Goal: Navigation & Orientation: Find specific page/section

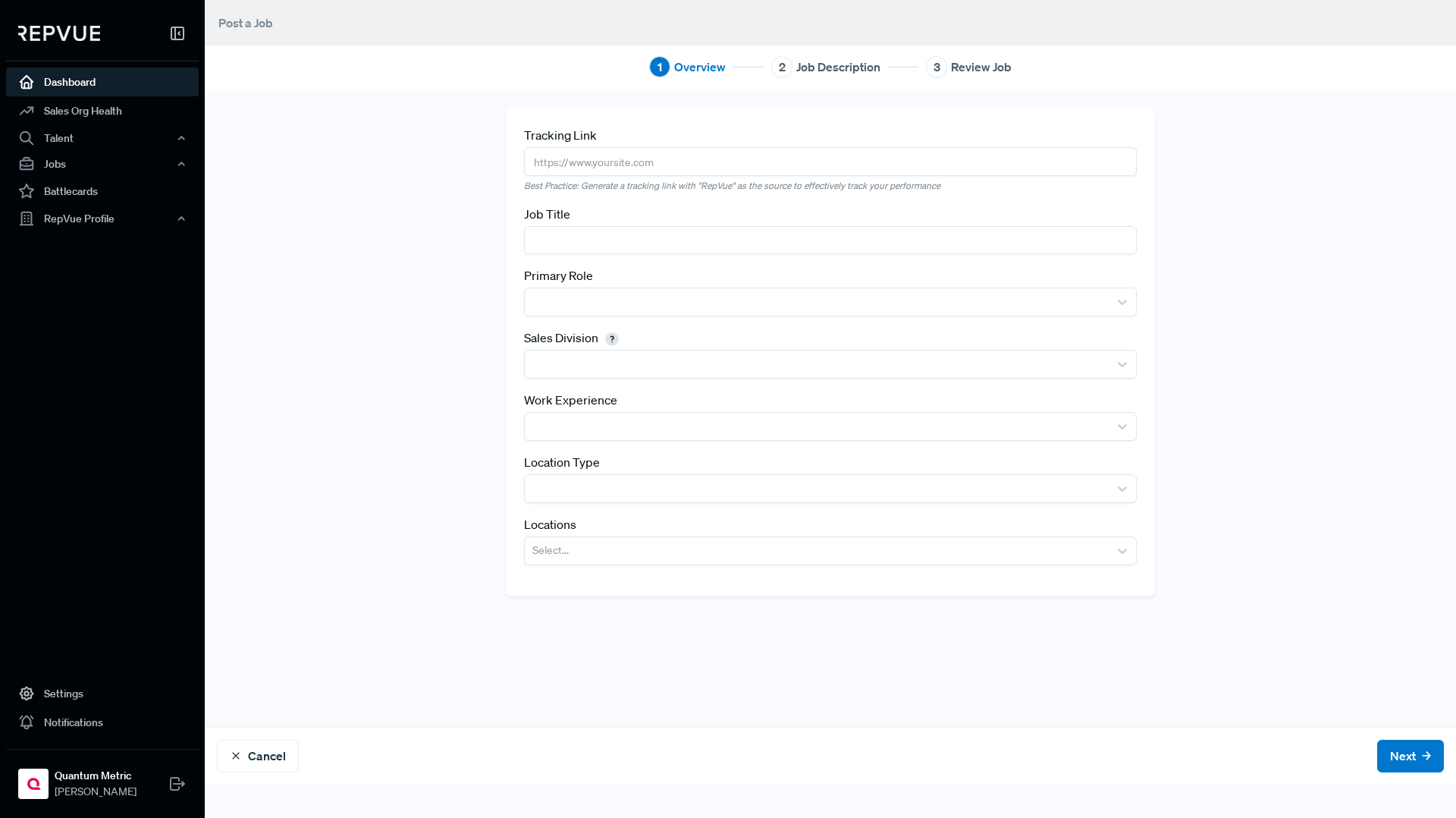
click at [87, 87] on link "Dashboard" at bounding box center [102, 82] width 192 height 29
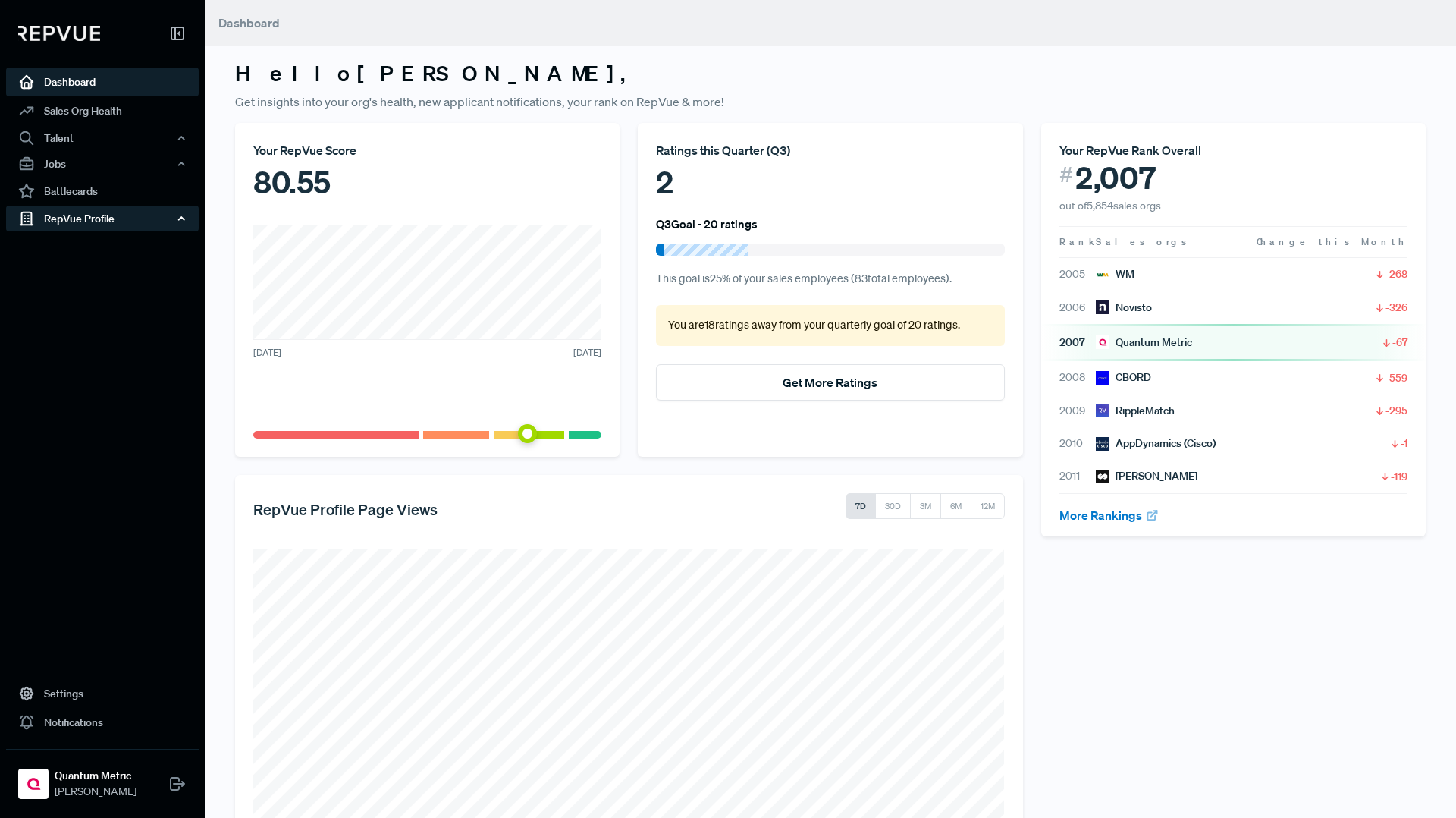
click at [72, 216] on div "RepVue Profile" at bounding box center [102, 218] width 192 height 26
click at [72, 238] on link "Profile Overview" at bounding box center [122, 254] width 192 height 39
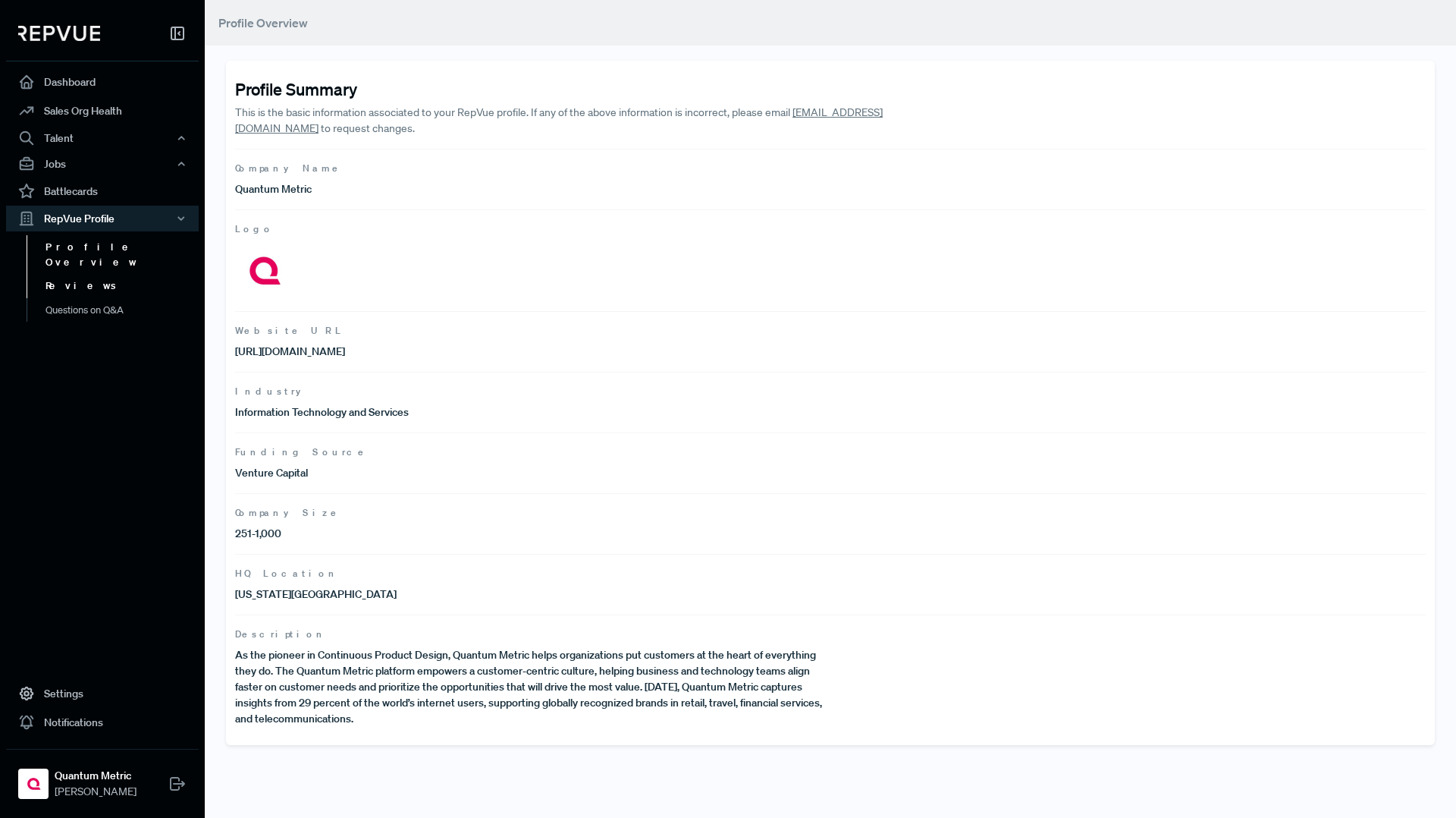
click at [62, 274] on link "Reviews" at bounding box center [122, 286] width 192 height 24
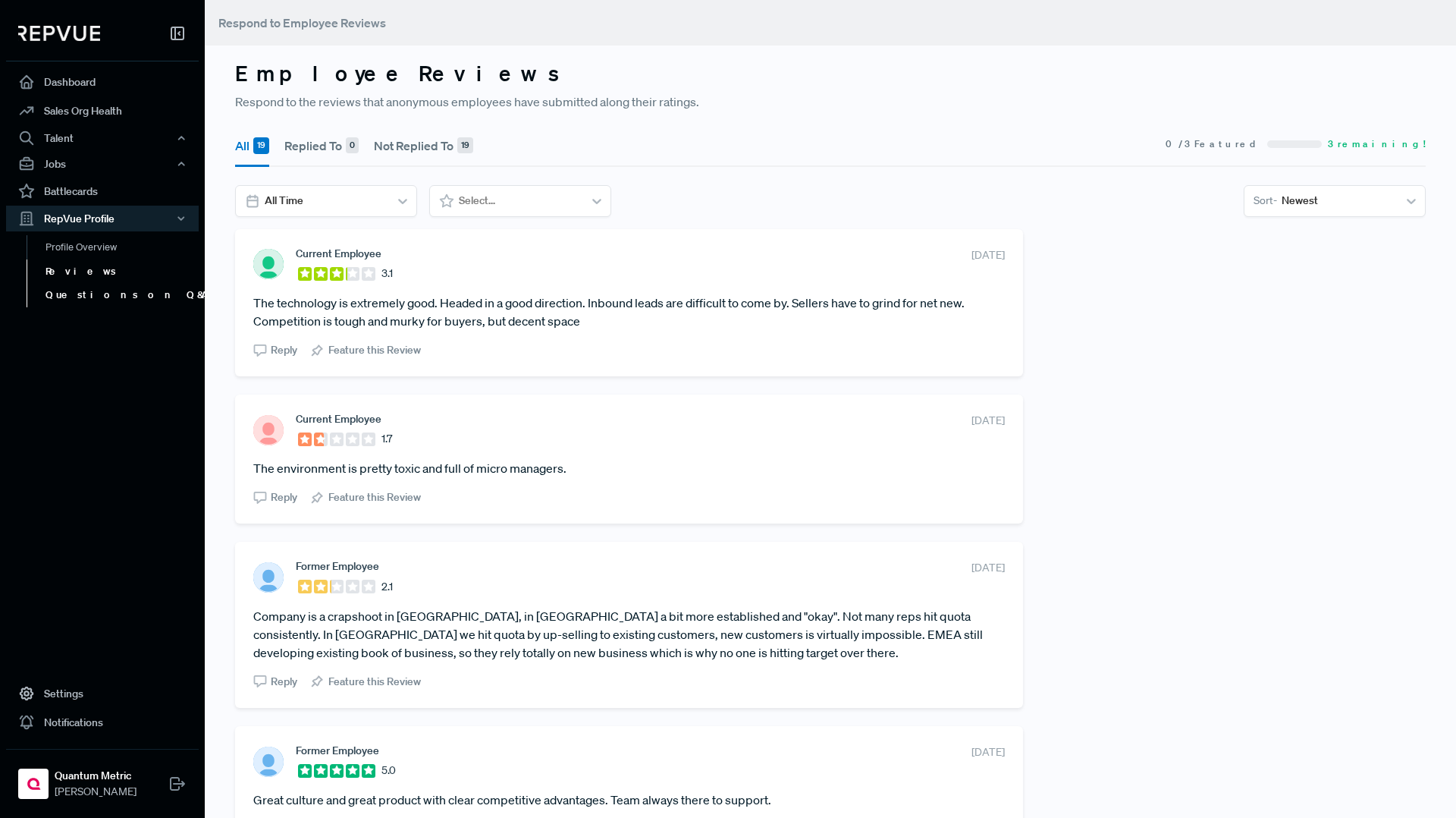
click at [87, 292] on link "Questions on Q&A" at bounding box center [122, 295] width 192 height 24
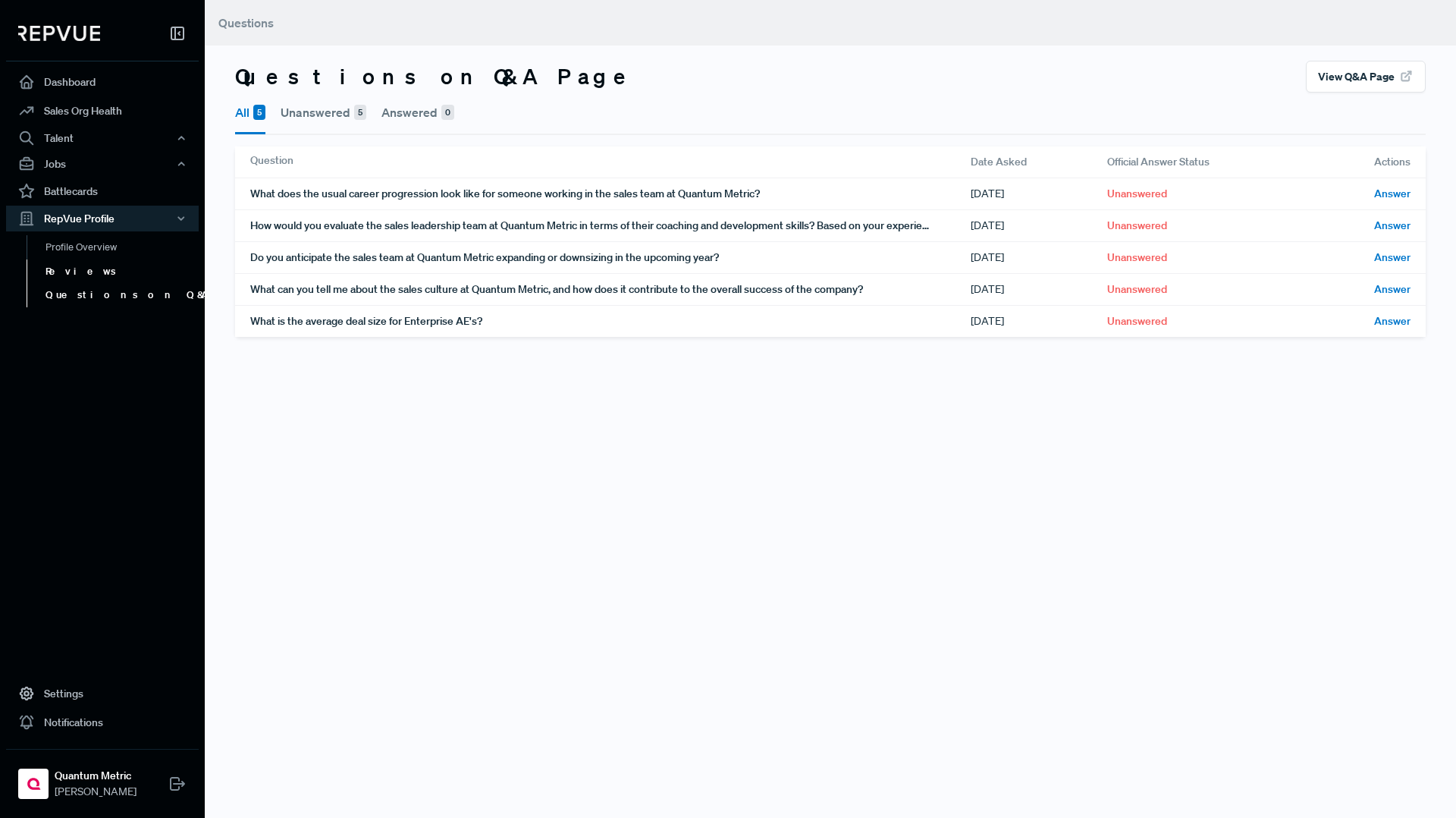
click at [86, 274] on link "Reviews" at bounding box center [122, 272] width 192 height 24
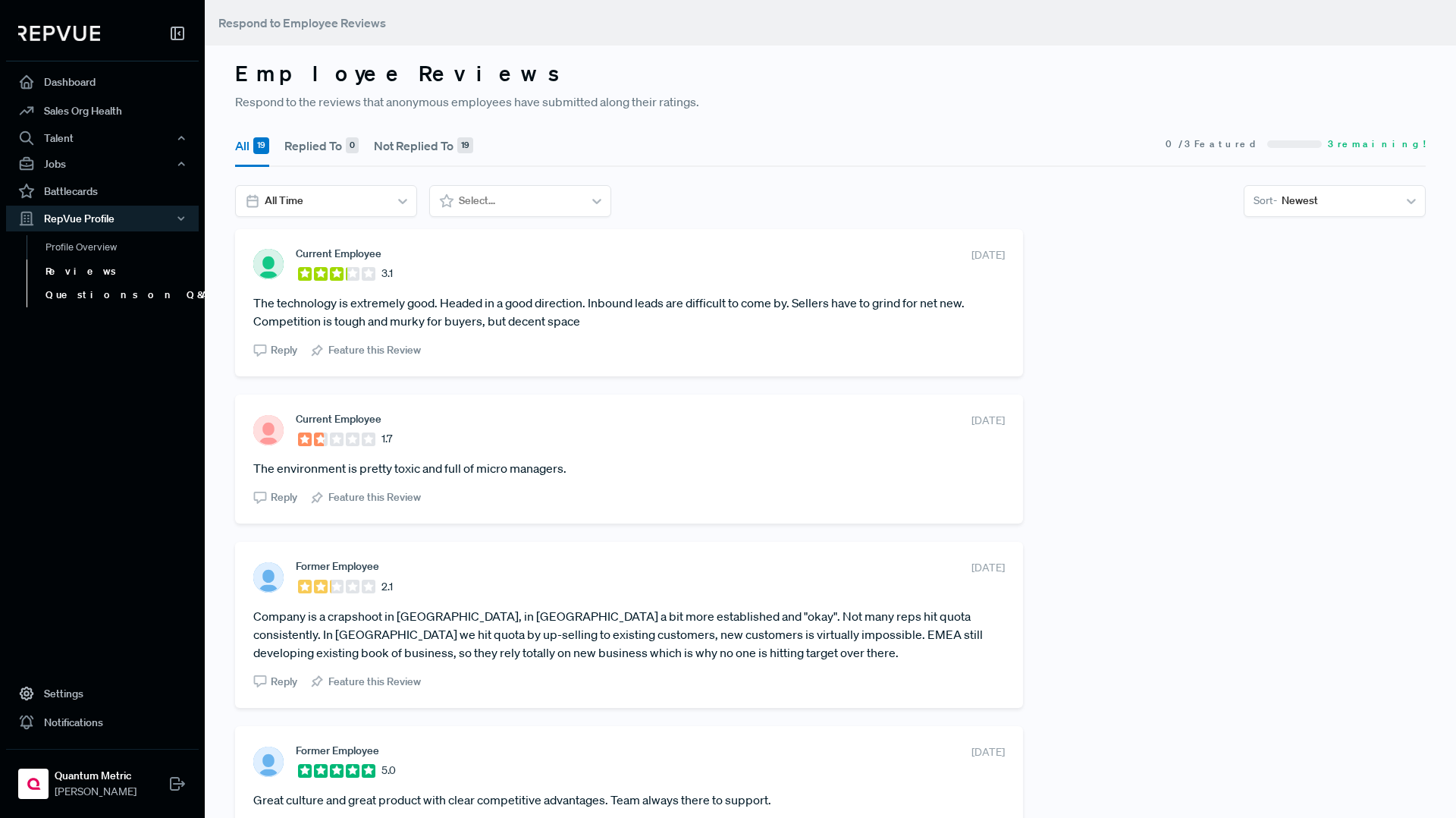
click at [89, 304] on link "Questions on Q&A" at bounding box center [122, 295] width 192 height 24
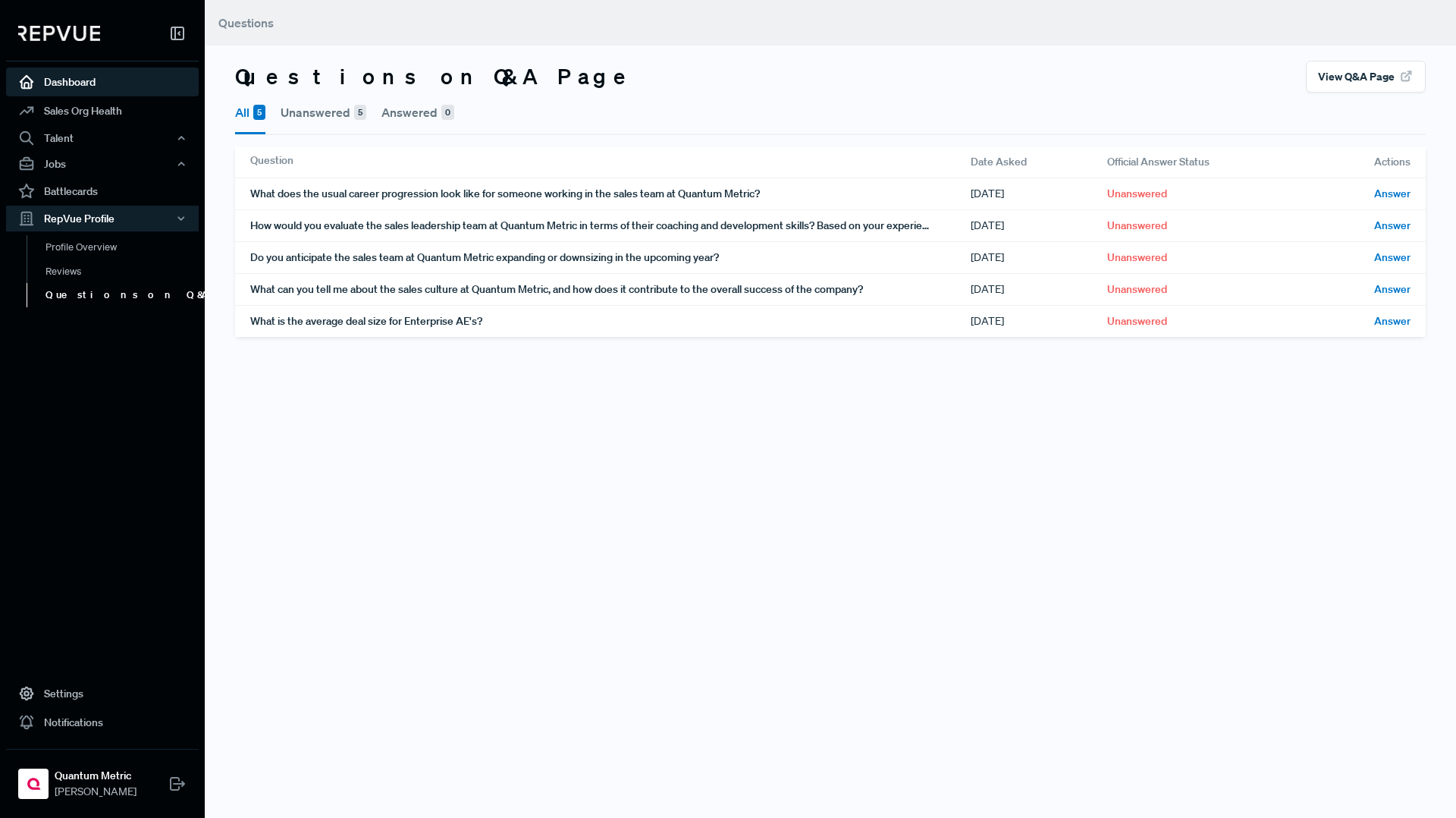
click at [76, 84] on link "Dashboard" at bounding box center [102, 82] width 192 height 29
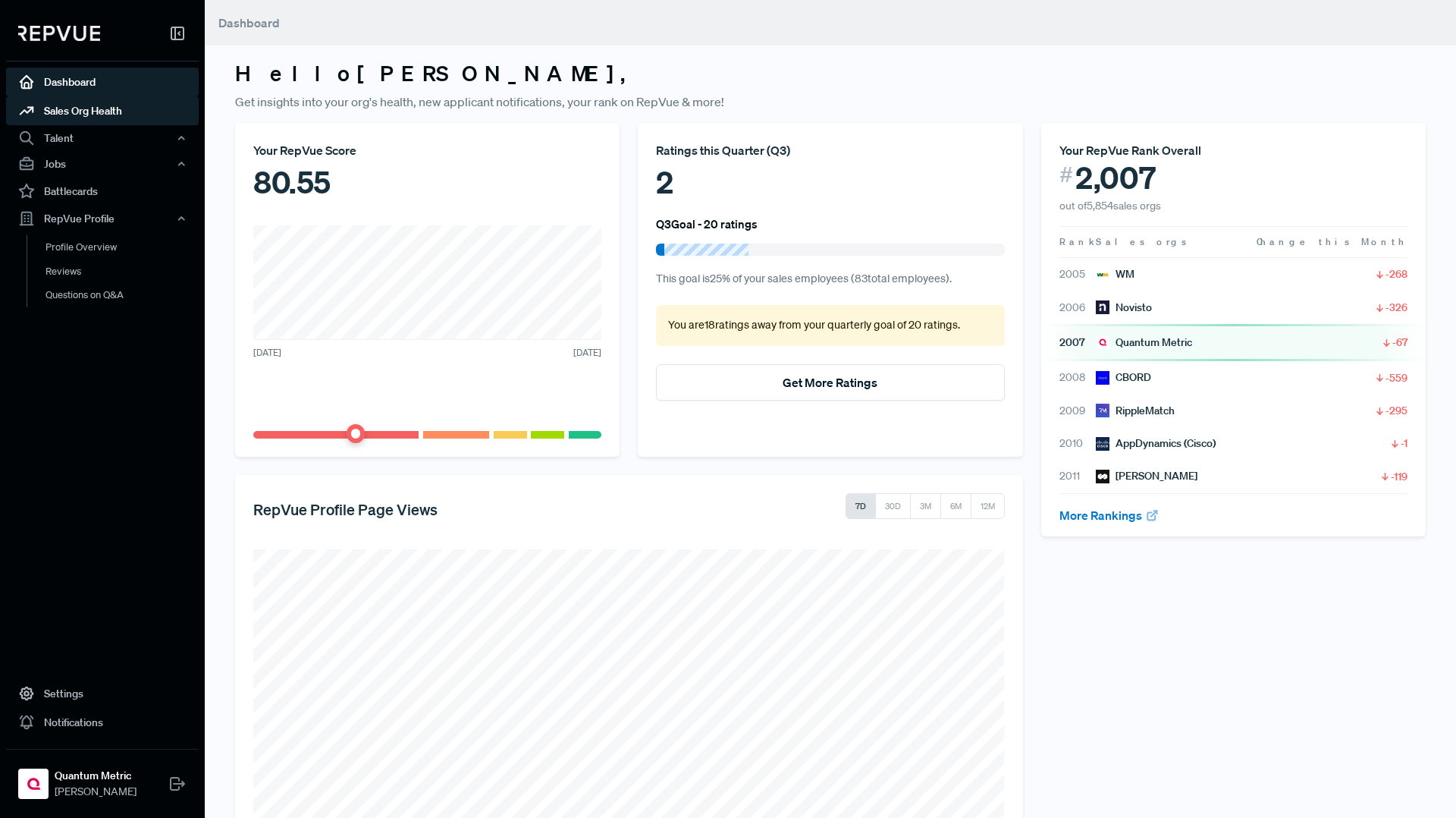
click at [93, 115] on link "Sales Org Health" at bounding box center [102, 111] width 192 height 29
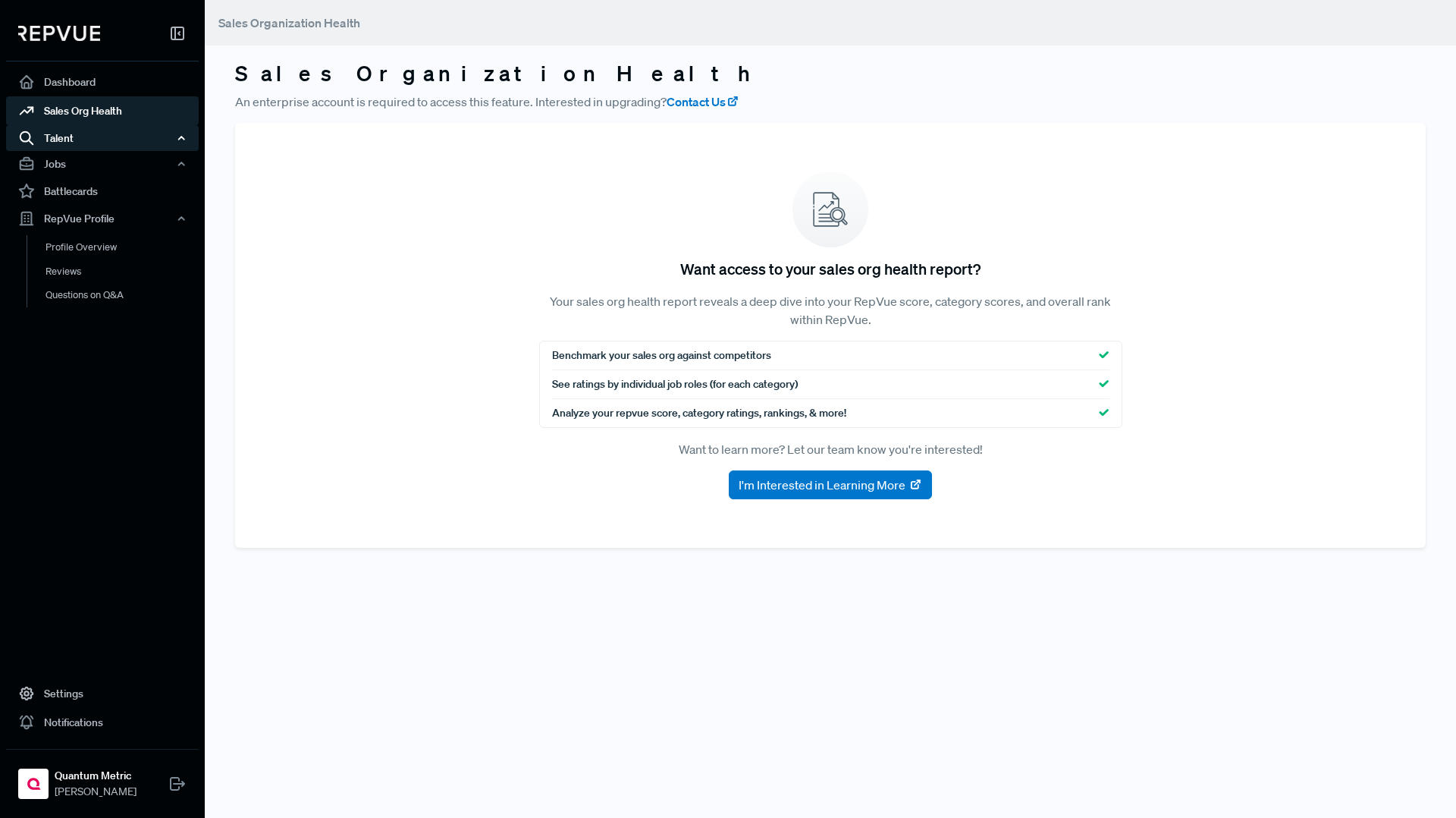
click at [93, 133] on div "Talent" at bounding box center [102, 138] width 192 height 26
click at [94, 166] on link "Talent Data" at bounding box center [122, 167] width 192 height 24
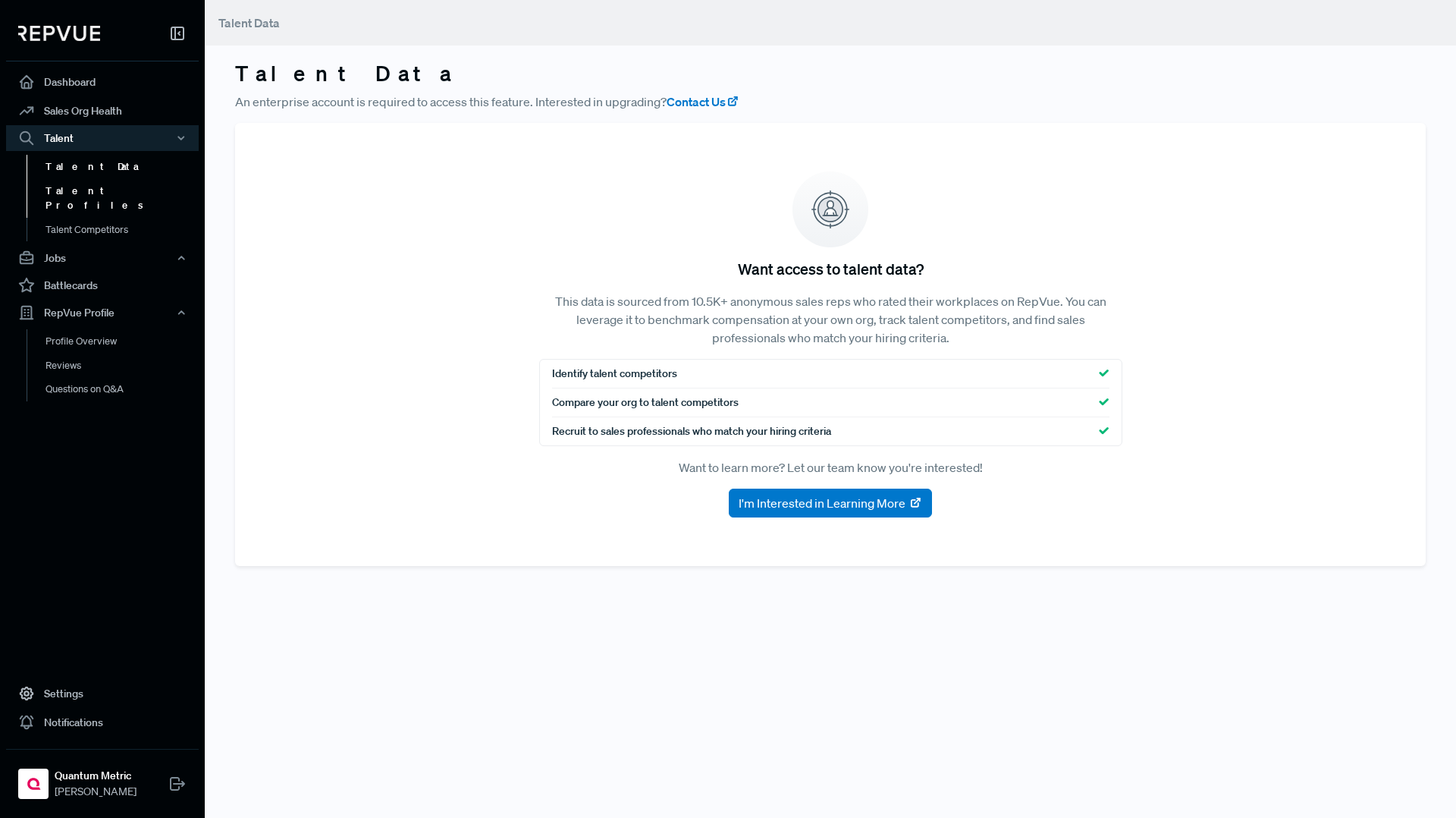
click at [94, 186] on link "Talent Profiles" at bounding box center [122, 198] width 192 height 39
click at [93, 219] on link "Talent Competitors" at bounding box center [122, 237] width 192 height 39
click at [80, 245] on div "Jobs" at bounding box center [102, 258] width 192 height 26
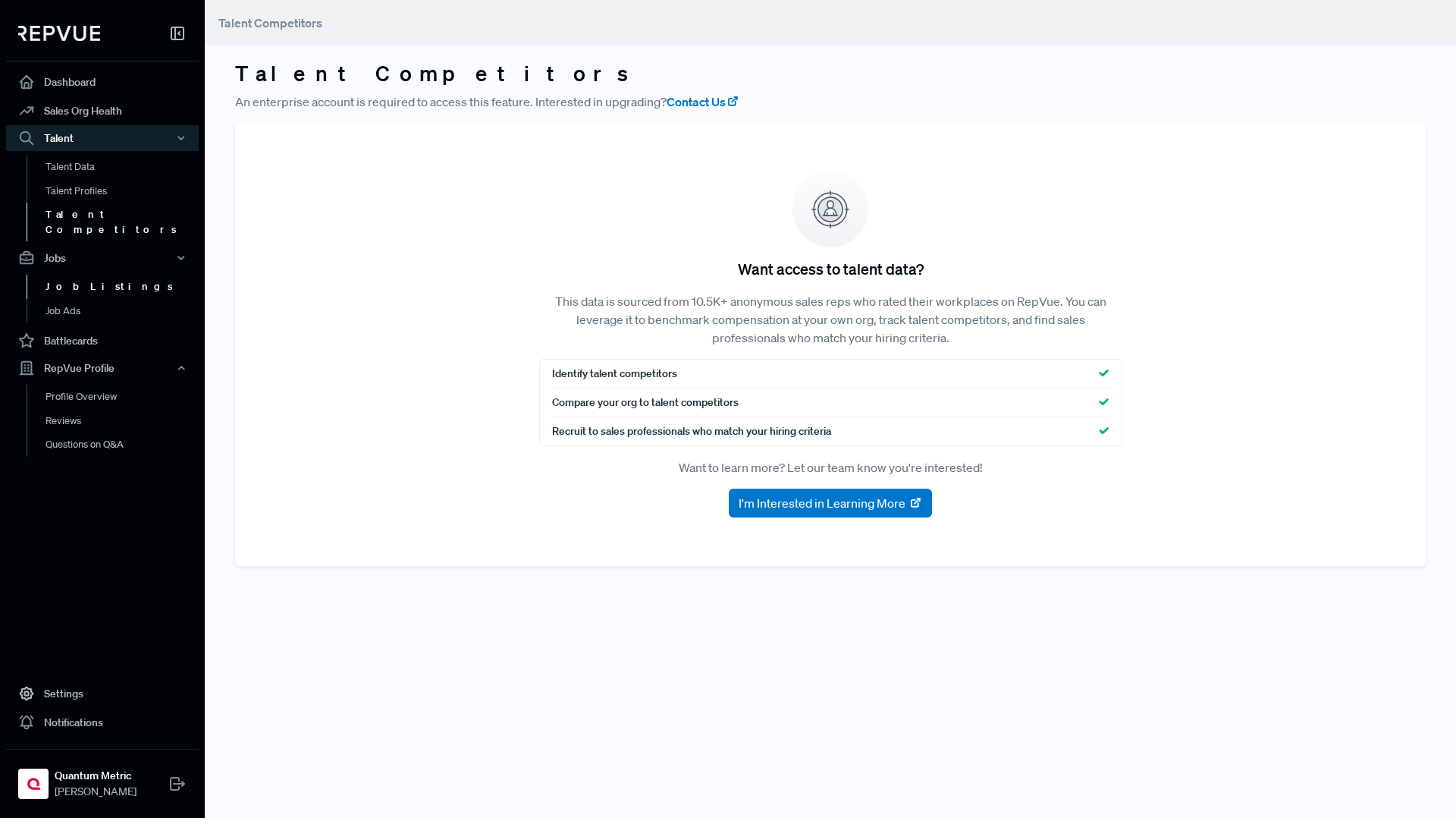
click at [79, 275] on link "Job Listings" at bounding box center [122, 287] width 192 height 24
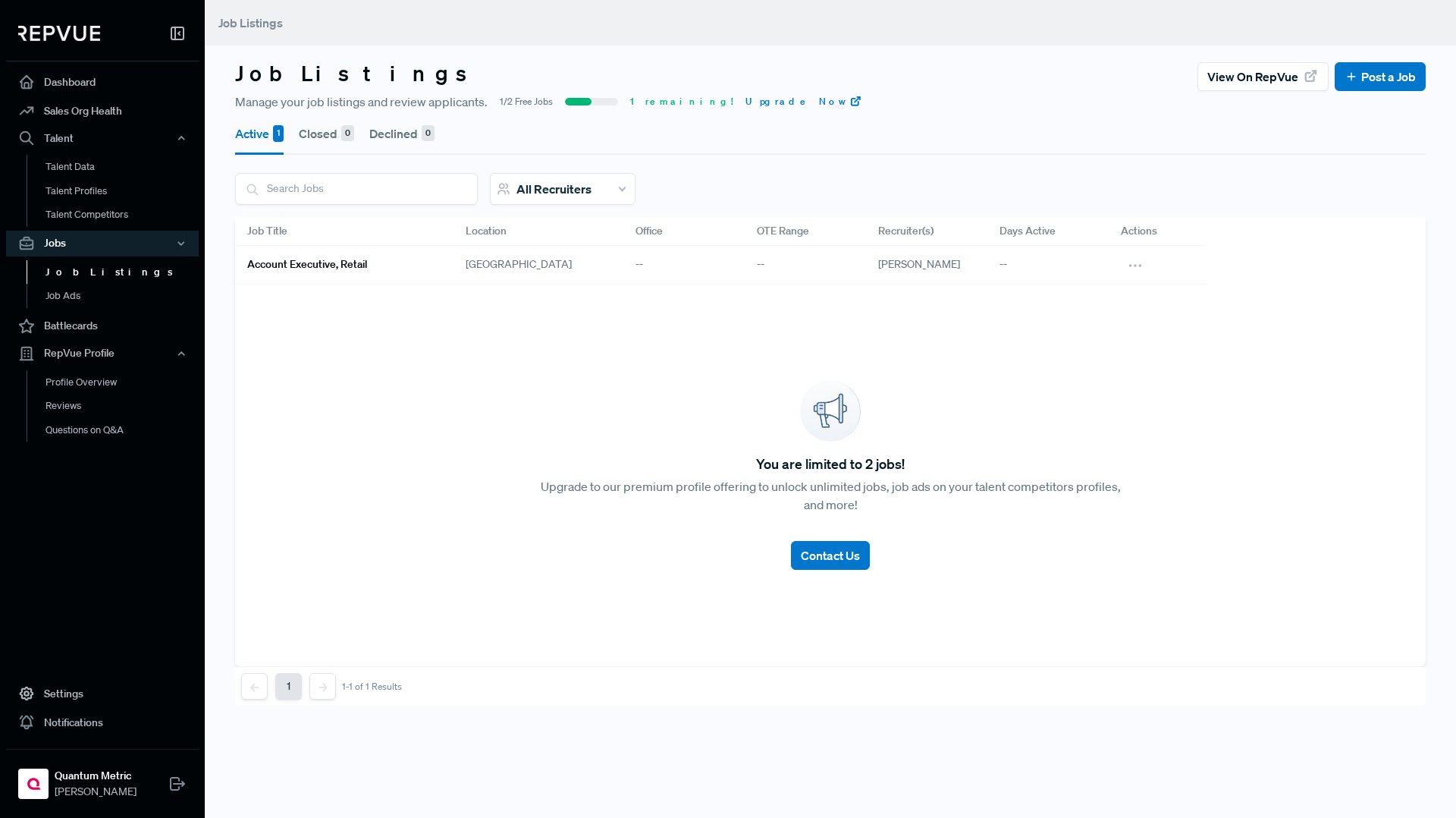
click at [323, 265] on h6 "Account Executive, Retail" at bounding box center [307, 264] width 120 height 13
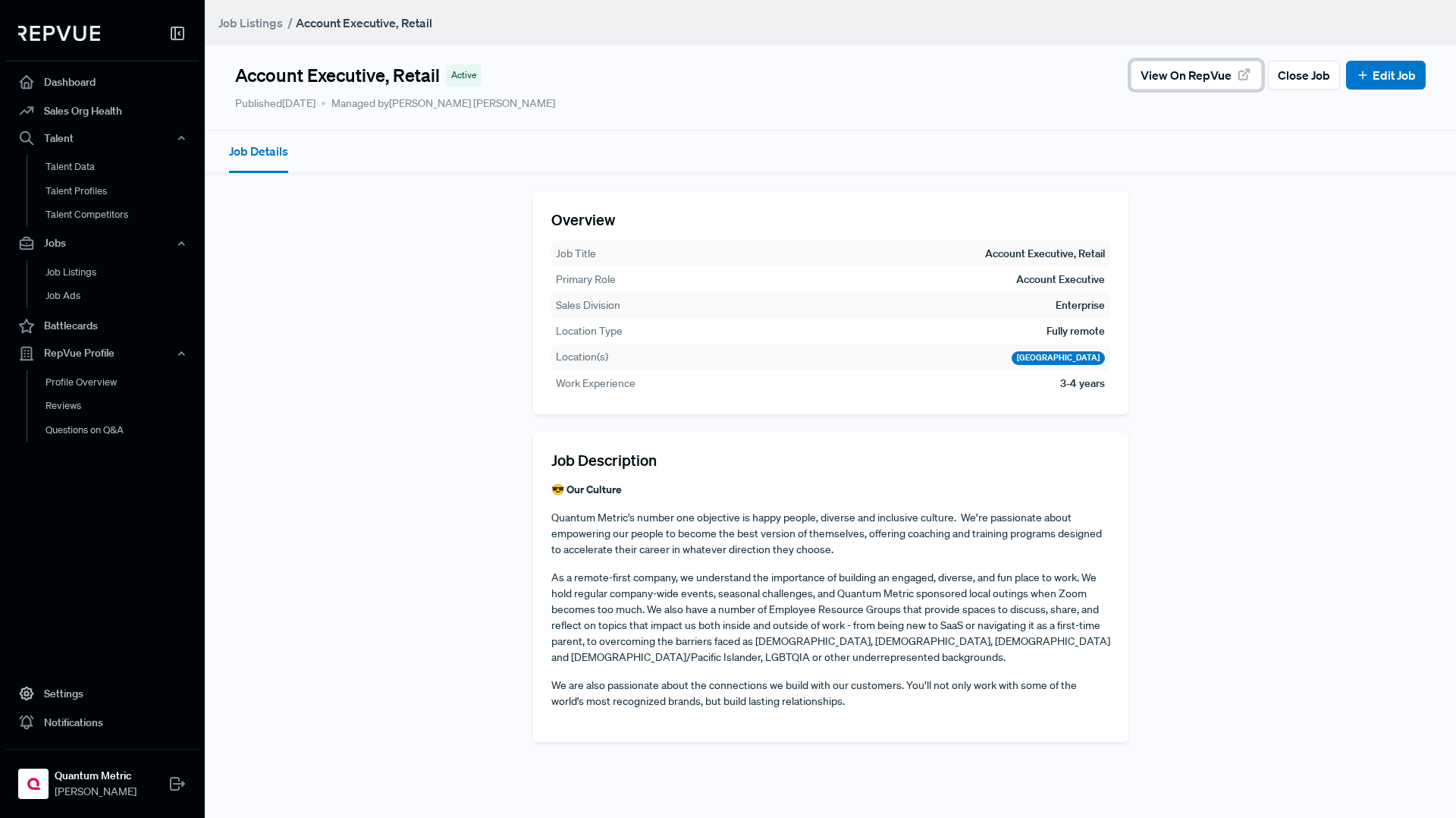
click at [1200, 72] on span "View on RepVue" at bounding box center [1187, 75] width 91 height 18
